Goal: Check status: Check status

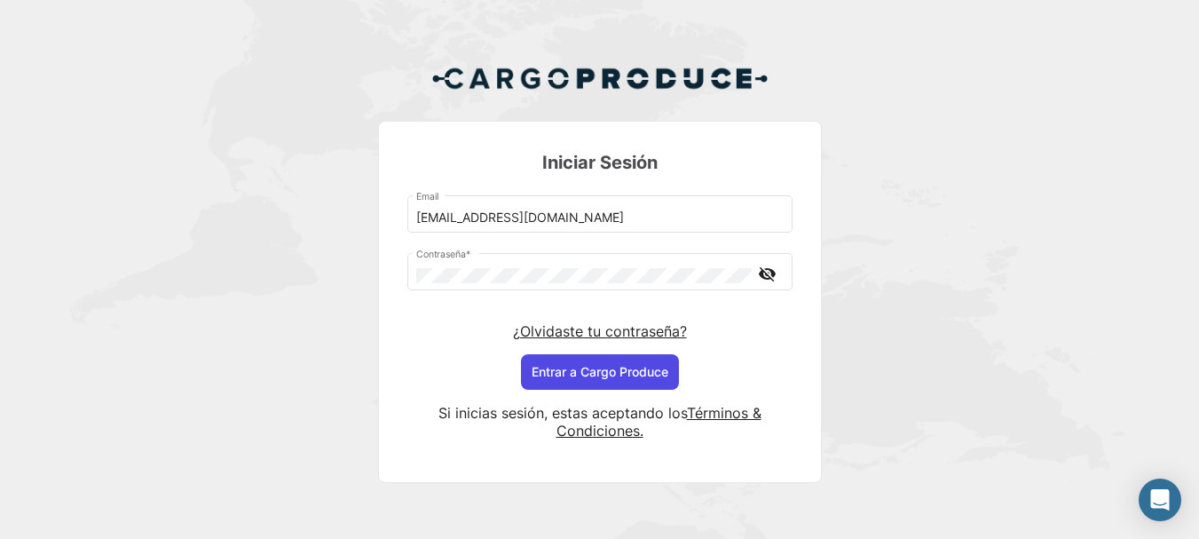
click at [632, 375] on button "Entrar a Cargo Produce" at bounding box center [600, 372] width 158 height 36
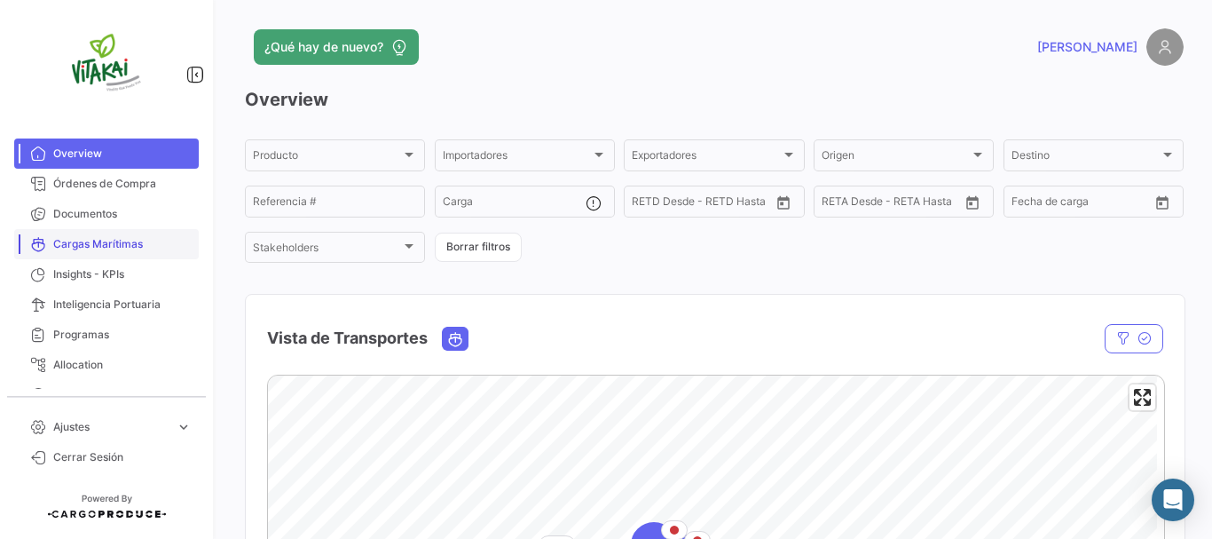
click at [102, 244] on span "Cargas Marítimas" at bounding box center [122, 244] width 138 height 16
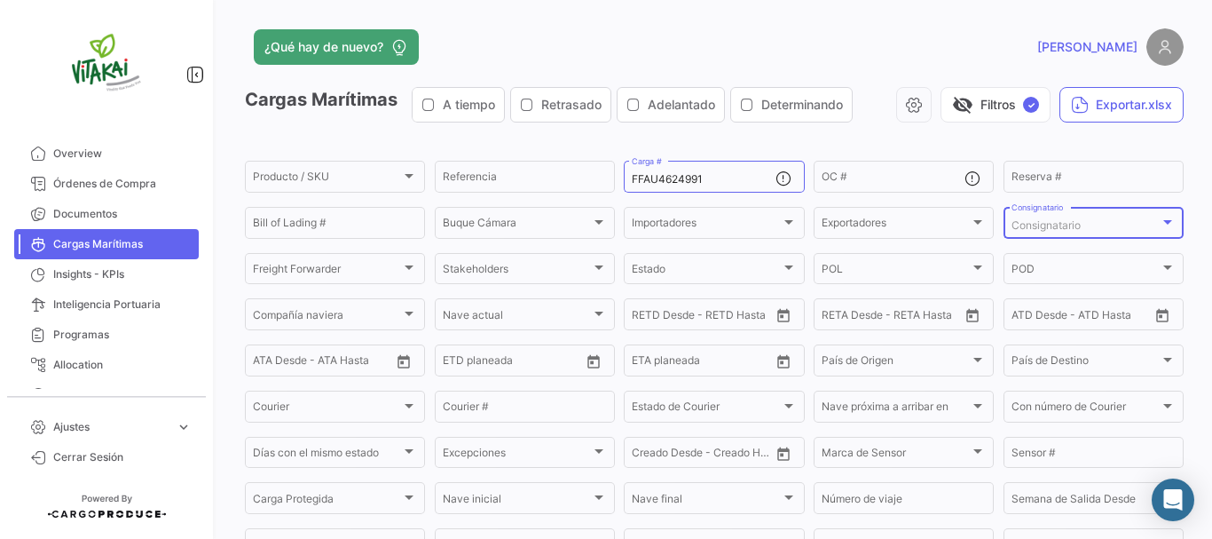
click at [1068, 222] on span "Consignatario" at bounding box center [1046, 224] width 69 height 13
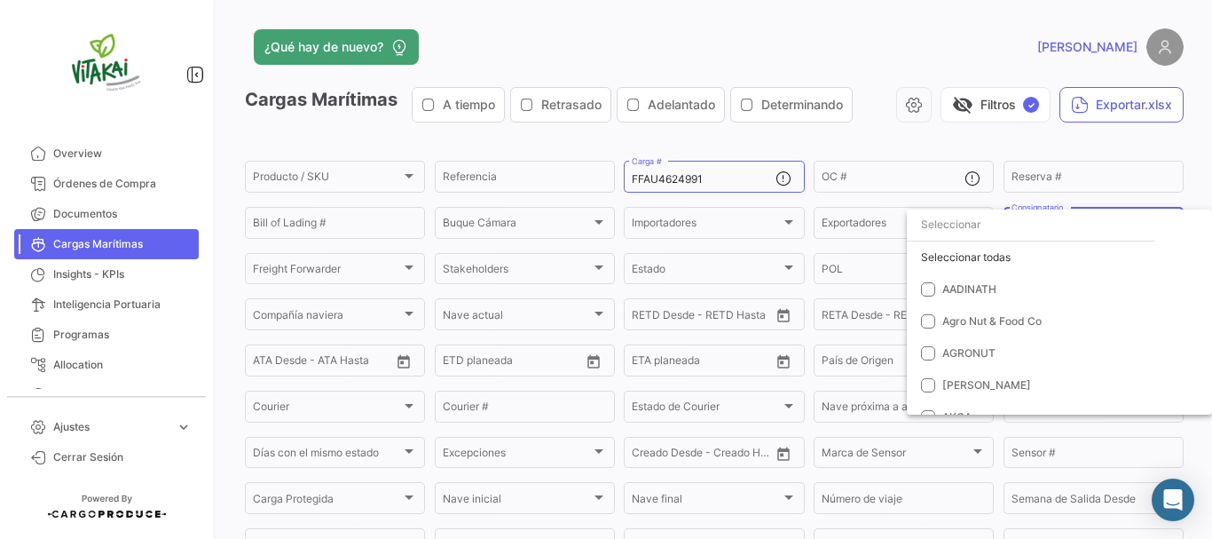
click at [1068, 222] on input "dropdown search" at bounding box center [1031, 225] width 249 height 32
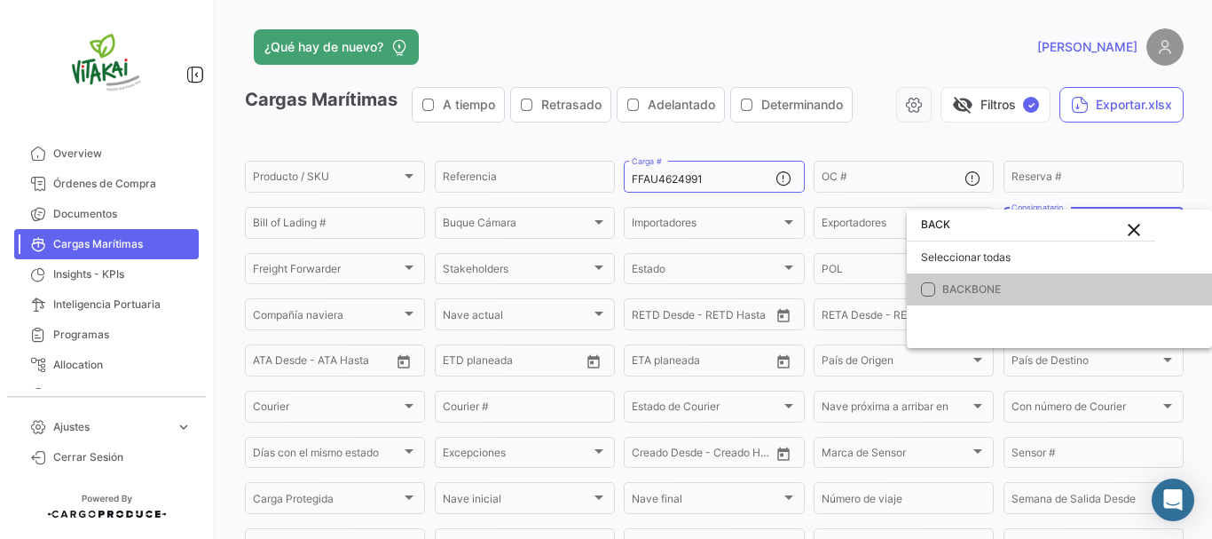
type input "BACK"
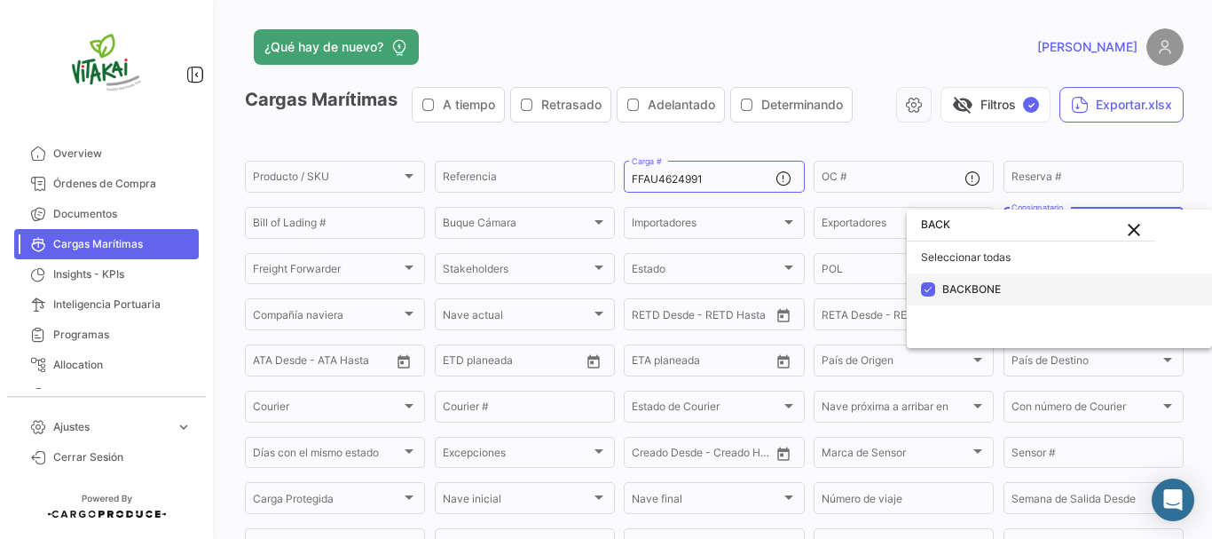
click at [972, 288] on span "BACKBONE" at bounding box center [972, 288] width 59 height 13
click at [933, 286] on mat-pseudo-checkbox at bounding box center [928, 289] width 14 height 14
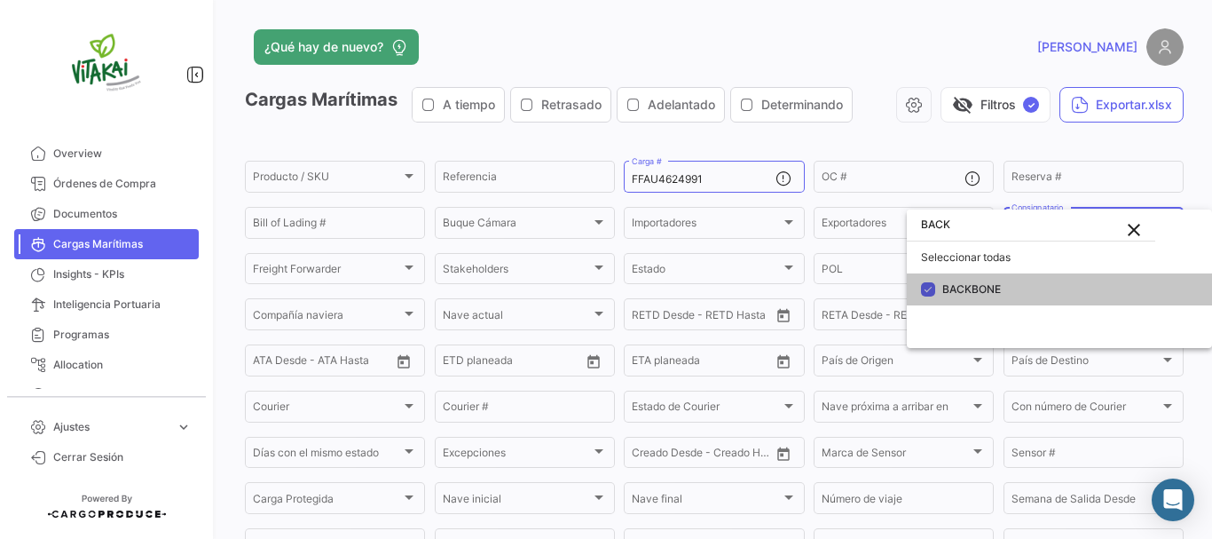
click at [933, 286] on mat-pseudo-checkbox at bounding box center [928, 289] width 14 height 14
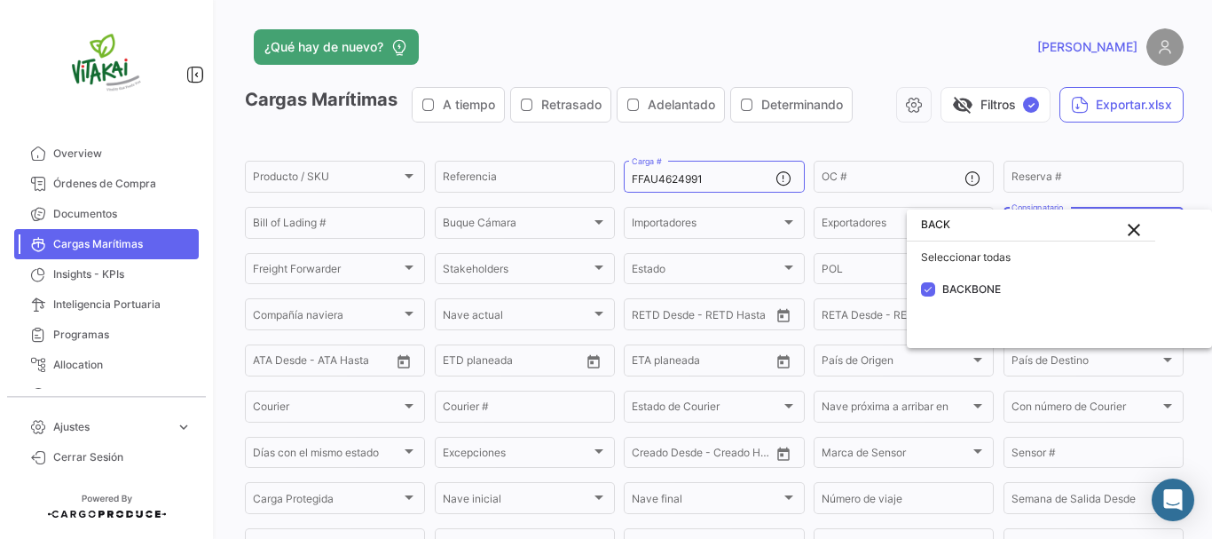
click at [1141, 231] on mat-icon "close" at bounding box center [1134, 229] width 21 height 21
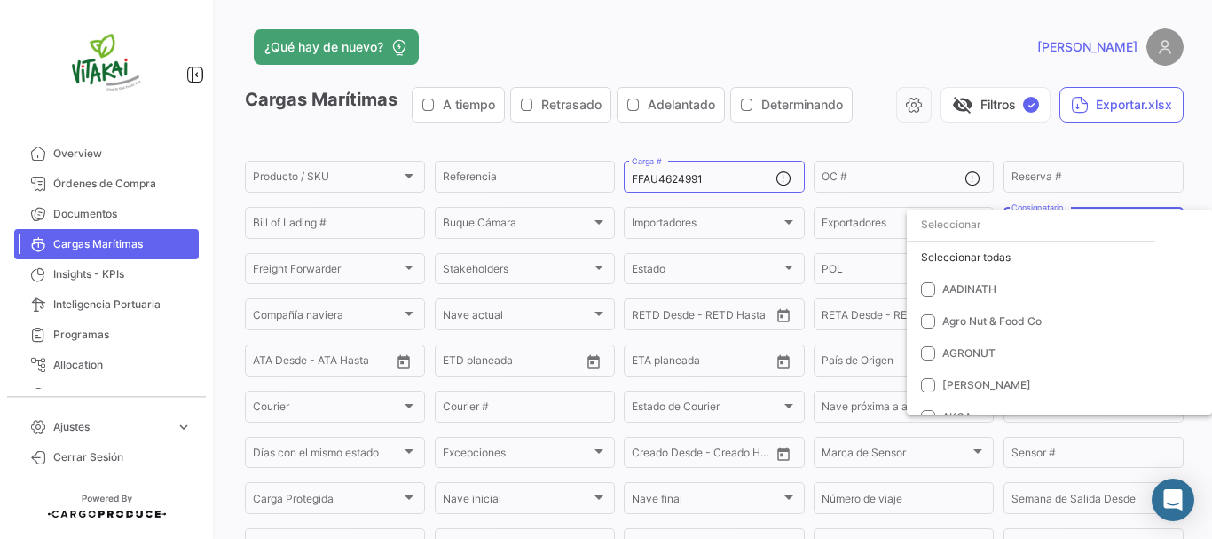
click at [971, 230] on input "dropdown search" at bounding box center [1031, 225] width 249 height 32
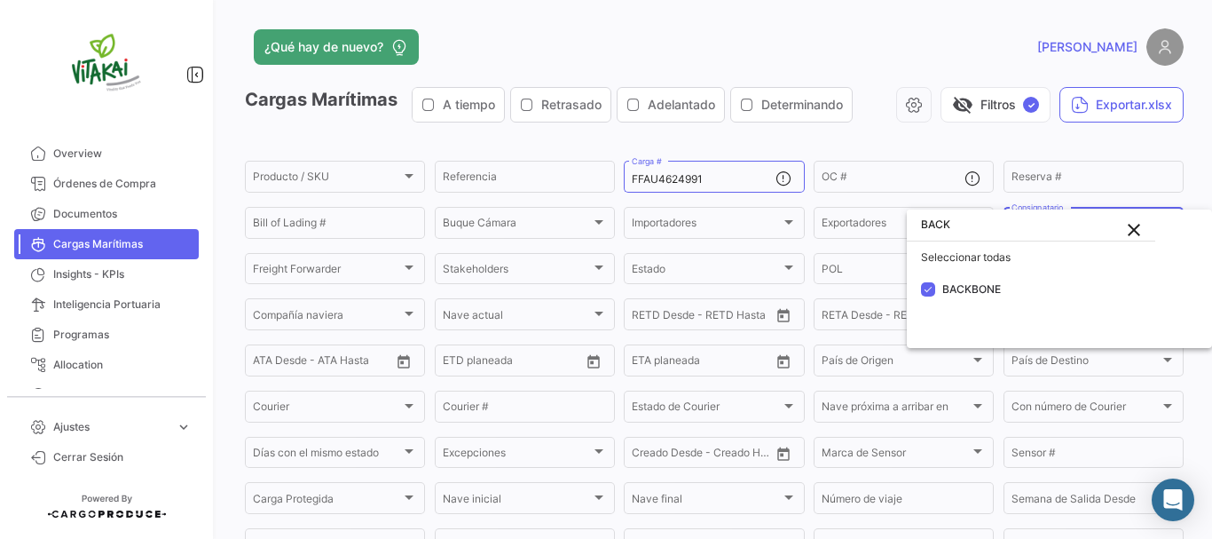
type input "BACK"
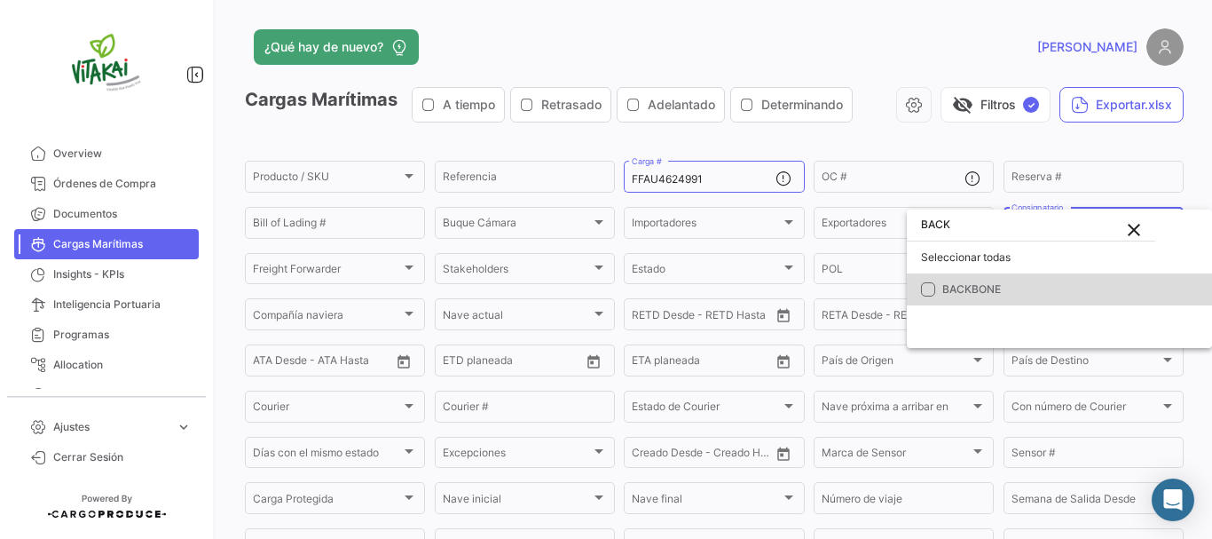
click at [966, 283] on span "BACKBONE" at bounding box center [972, 288] width 59 height 13
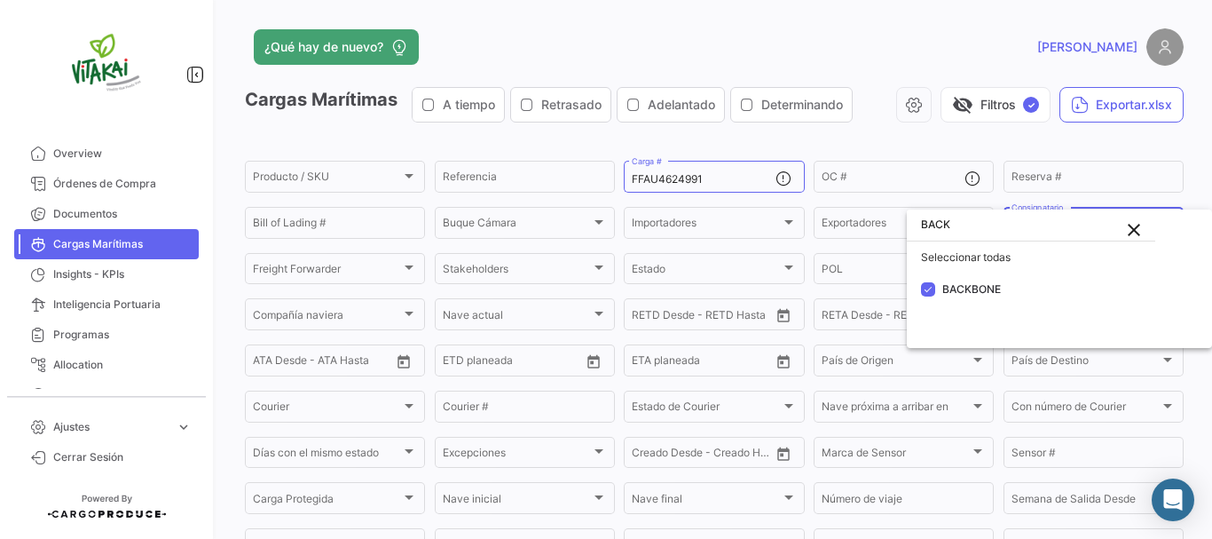
click at [978, 145] on div at bounding box center [606, 269] width 1212 height 539
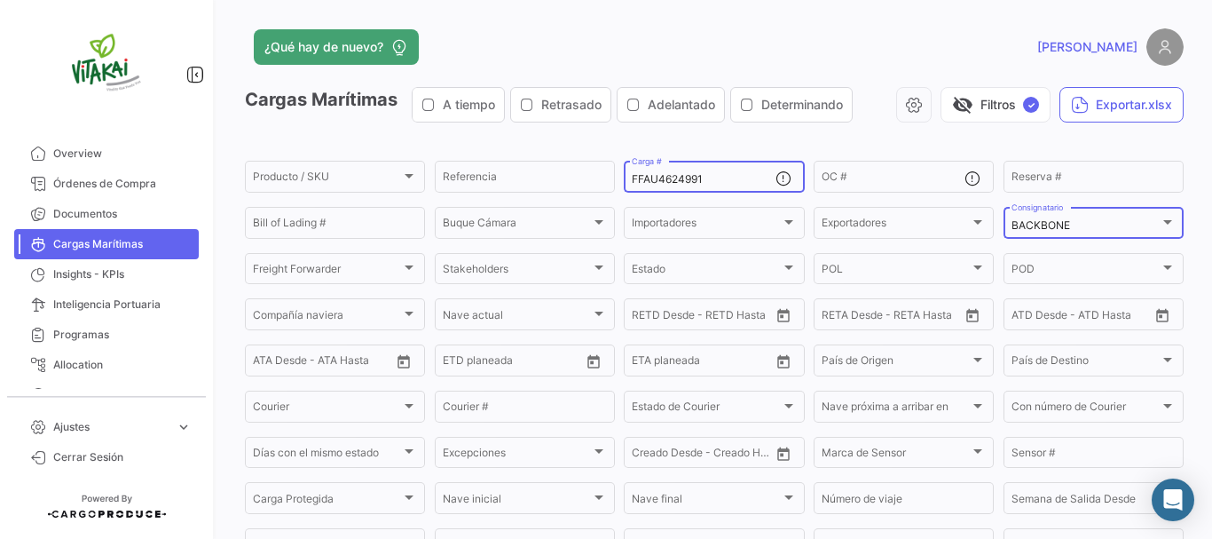
drag, startPoint x: 726, startPoint y: 178, endPoint x: 588, endPoint y: 193, distance: 138.3
click at [0, 0] on div "Producto / SKU Producto / SKU Referencia FFAU4624991 Carga # OC # Reserva # Bil…" at bounding box center [0, 0] width 0 height 0
click at [914, 133] on div "Cargas Marítimas A tiempo Retrasado Adelantado Determinando visibility_off Filt…" at bounding box center [714, 112] width 939 height 50
click at [685, 178] on input "Carga #" at bounding box center [703, 179] width 143 height 12
paste input "FBIU5720974"
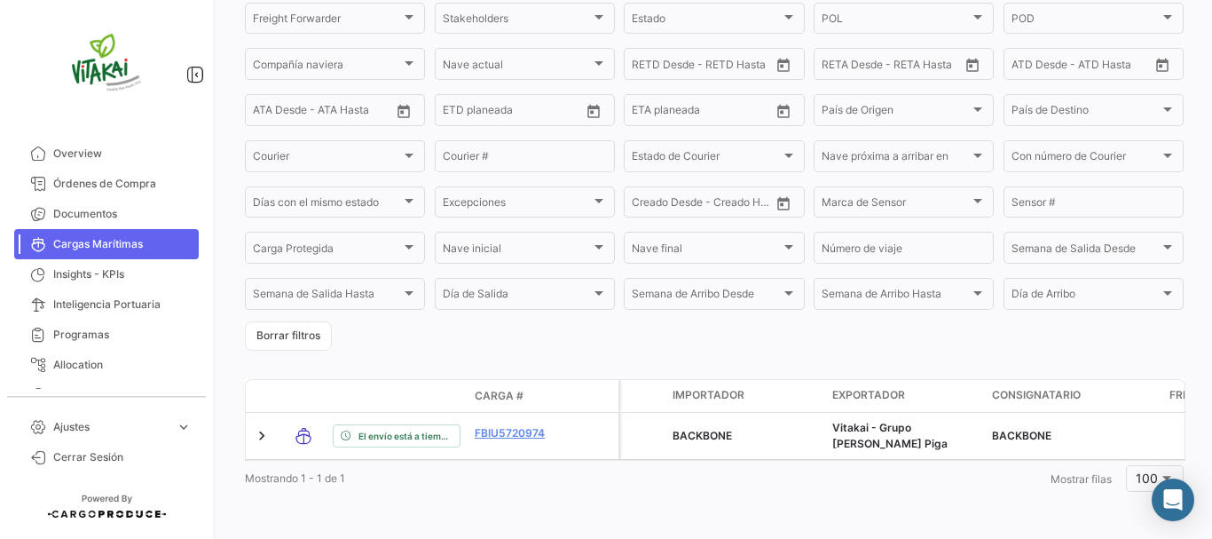
scroll to position [264, 0]
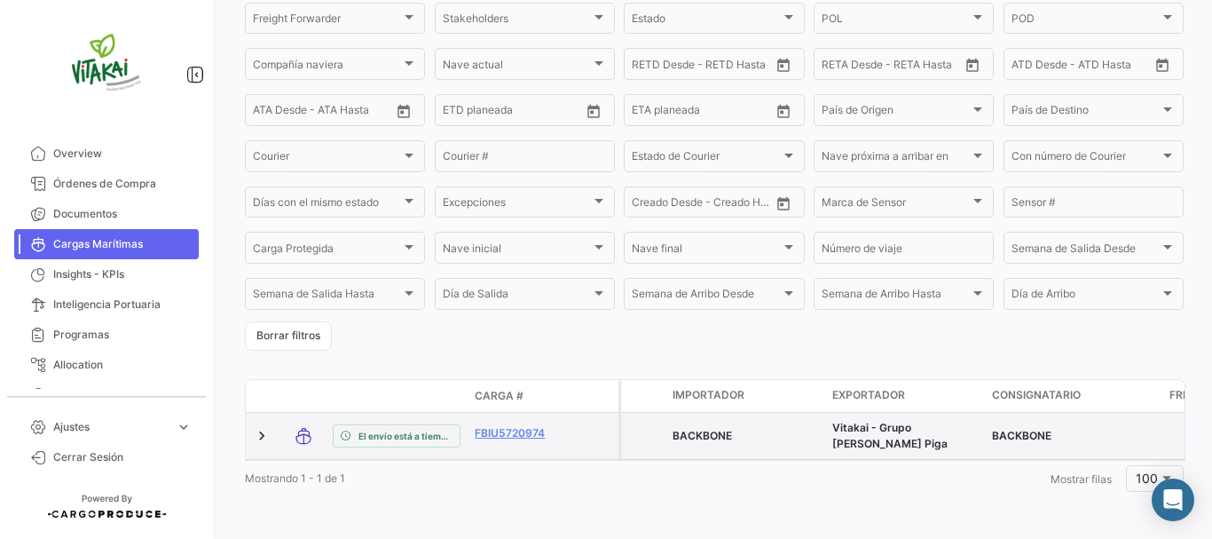
type input "FBIU5720974"
click at [1100, 428] on div "BACKBONE" at bounding box center [1073, 436] width 163 height 16
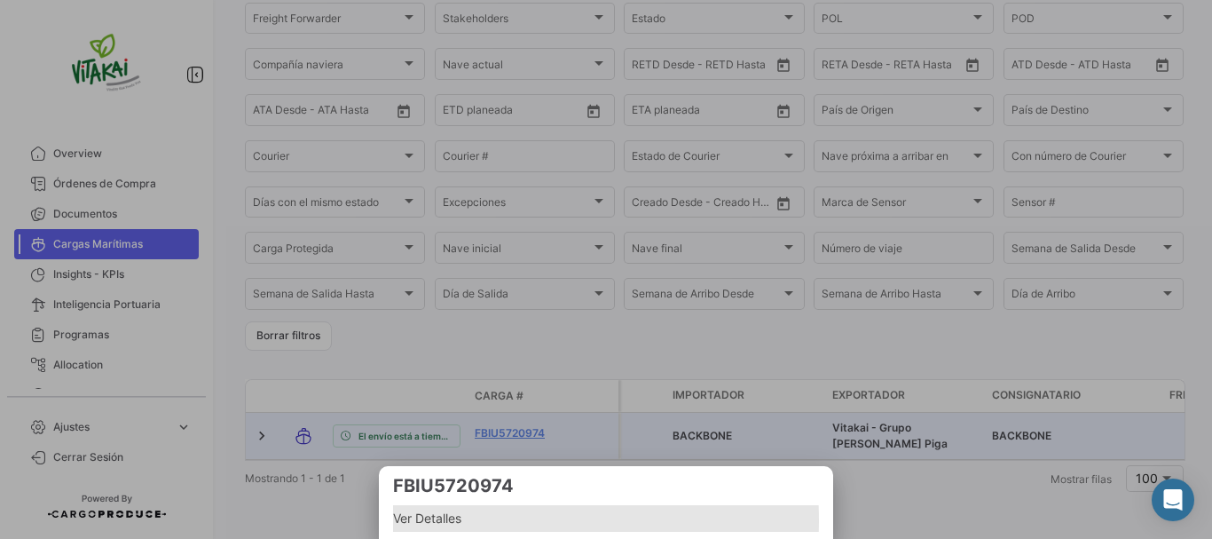
click at [431, 520] on span "Ver Detalles" at bounding box center [606, 518] width 426 height 21
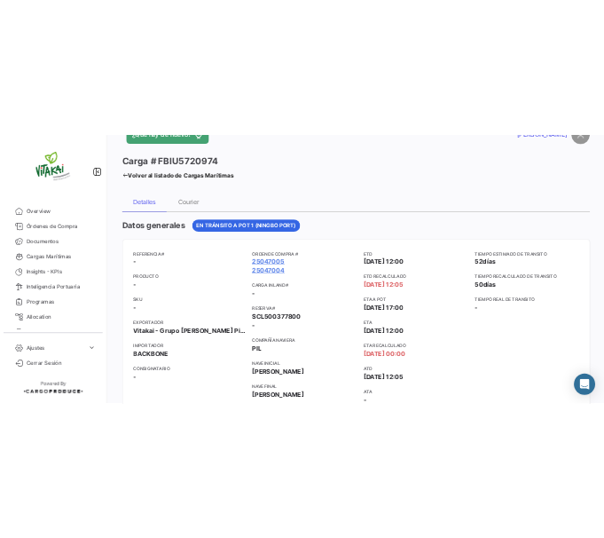
scroll to position [89, 0]
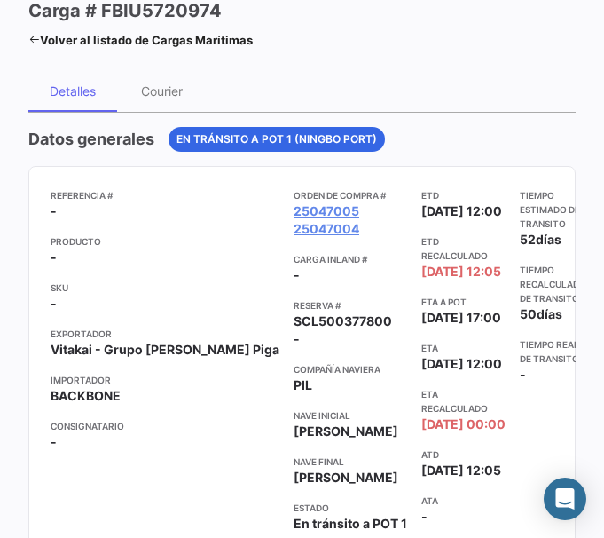
drag, startPoint x: 97, startPoint y: 43, endPoint x: 587, endPoint y: 4, distance: 491.6
click at [97, 43] on link "Volver al listado de Cargas Marítimas" at bounding box center [140, 40] width 225 height 25
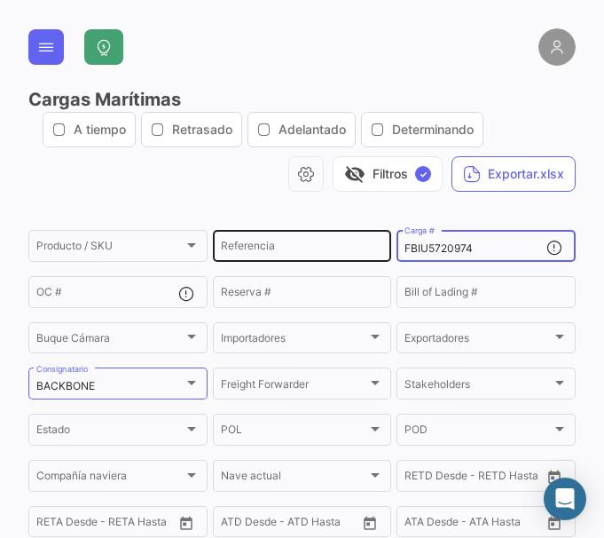
drag, startPoint x: 472, startPoint y: 244, endPoint x: 356, endPoint y: 249, distance: 116.4
click at [0, 0] on div "Producto / SKU Producto / SKU Referencia FBIU5720974 Carga # OC # Reserva # Bil…" at bounding box center [0, 0] width 0 height 0
paste input "14441"
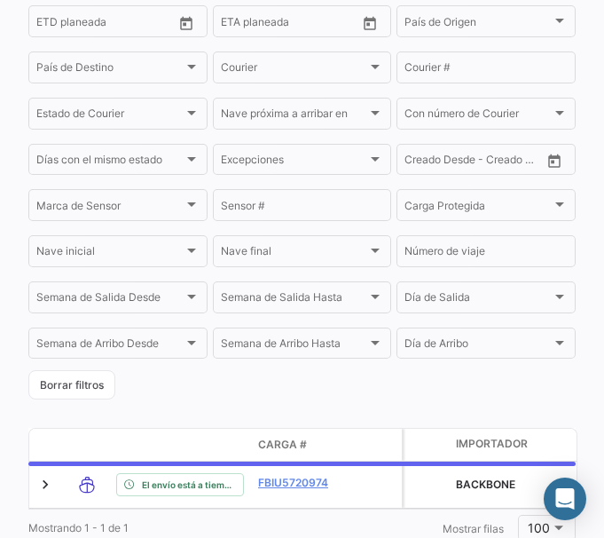
scroll to position [609, 0]
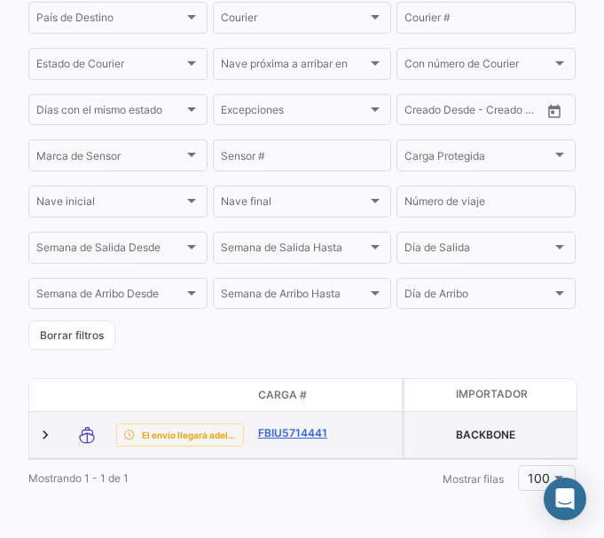
type input "FBIU5714441"
click at [304, 425] on link "FBIU5714441" at bounding box center [304, 433] width 92 height 16
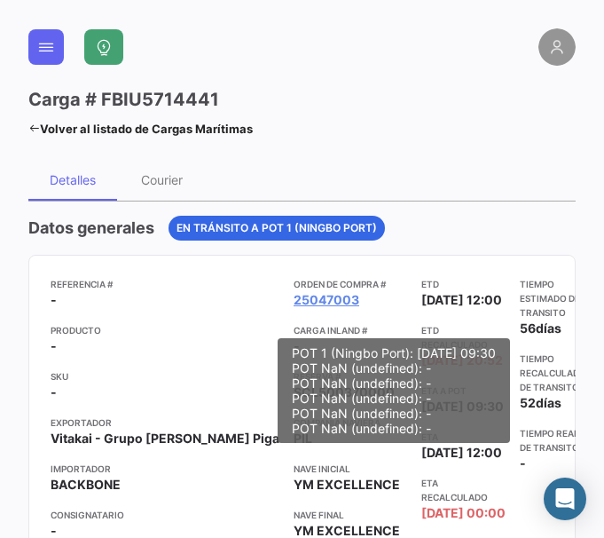
scroll to position [89, 0]
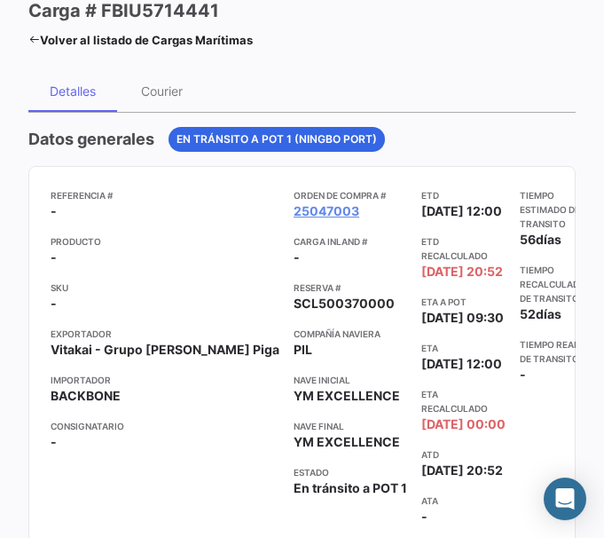
click at [186, 41] on link "Volver al listado de Cargas Marítimas" at bounding box center [140, 40] width 225 height 25
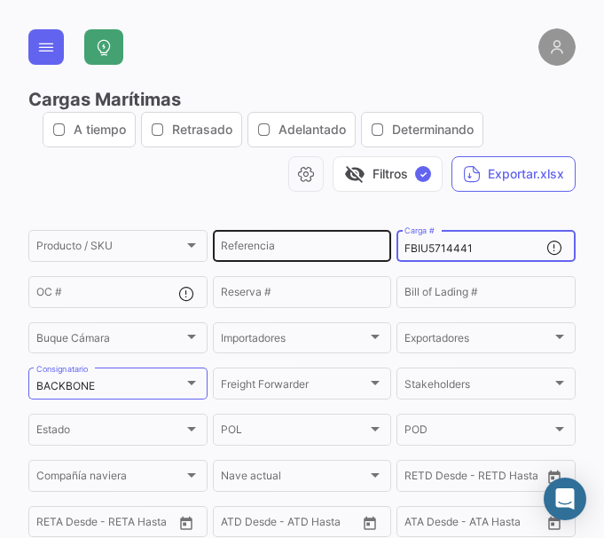
drag, startPoint x: 492, startPoint y: 252, endPoint x: 377, endPoint y: 250, distance: 114.5
click at [0, 0] on div "Producto / SKU Producto / SKU Referencia FBIU5714441 Carga # OC # Reserva # Bil…" at bounding box center [0, 0] width 0 height 0
paste input "590145"
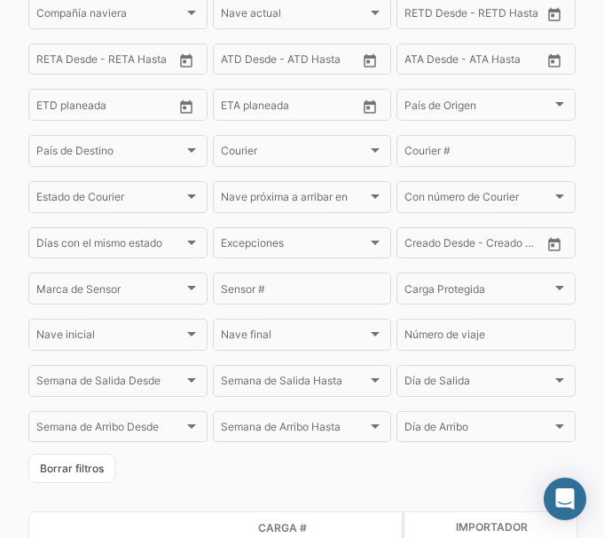
scroll to position [549, 0]
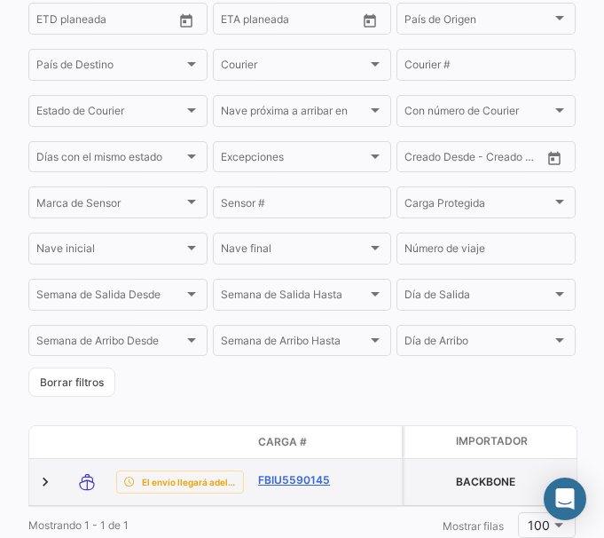
type input "FBIU5590145"
click at [268, 486] on link "FBIU5590145" at bounding box center [304, 480] width 92 height 16
